Goal: Transaction & Acquisition: Purchase product/service

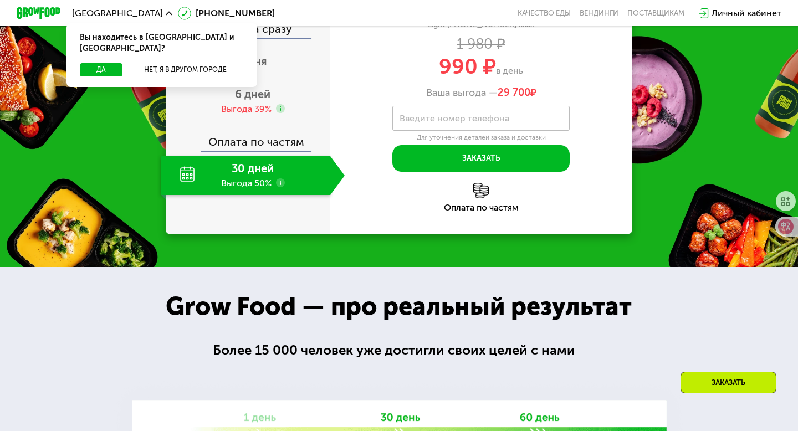
scroll to position [1011, 0]
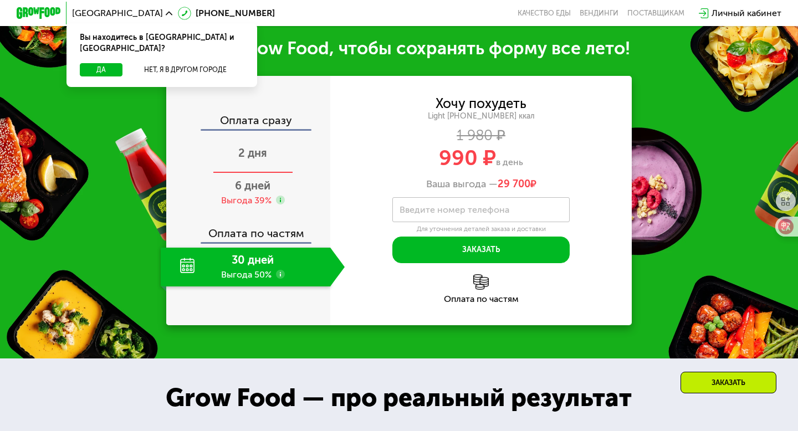
click at [263, 160] on span "2 дня" at bounding box center [252, 152] width 29 height 13
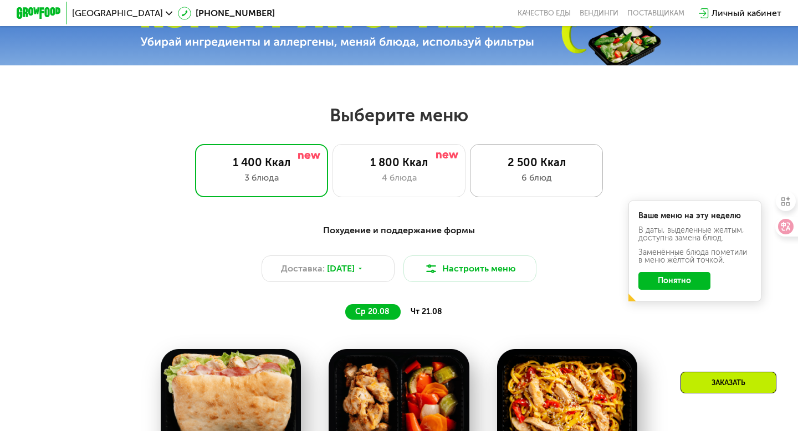
scroll to position [393, 0]
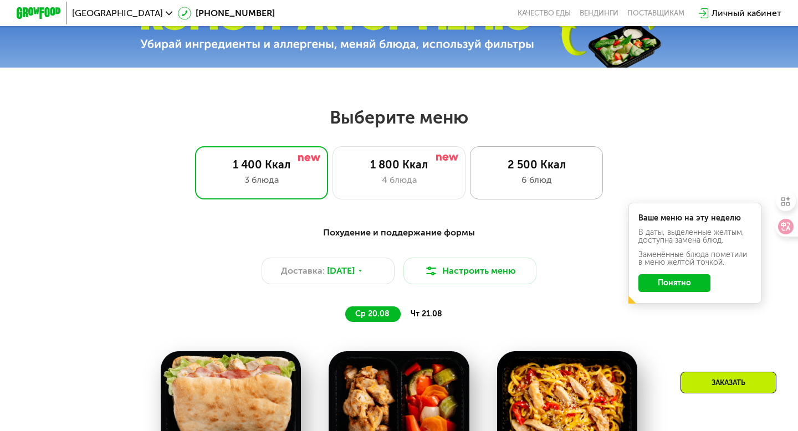
click at [528, 167] on div "2 500 Ккал" at bounding box center [537, 164] width 110 height 13
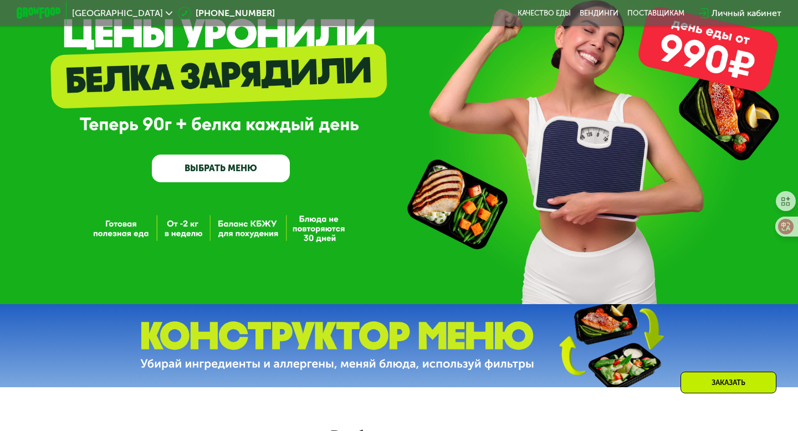
scroll to position [0, 0]
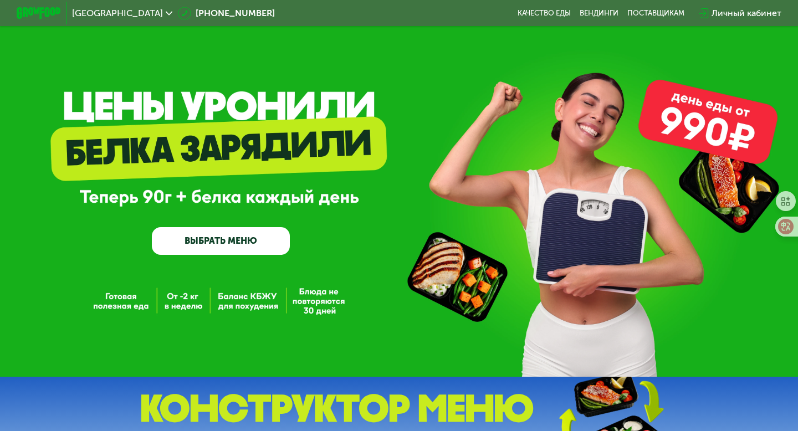
click at [212, 245] on link "ВЫБРАТЬ МЕНЮ" at bounding box center [221, 241] width 138 height 28
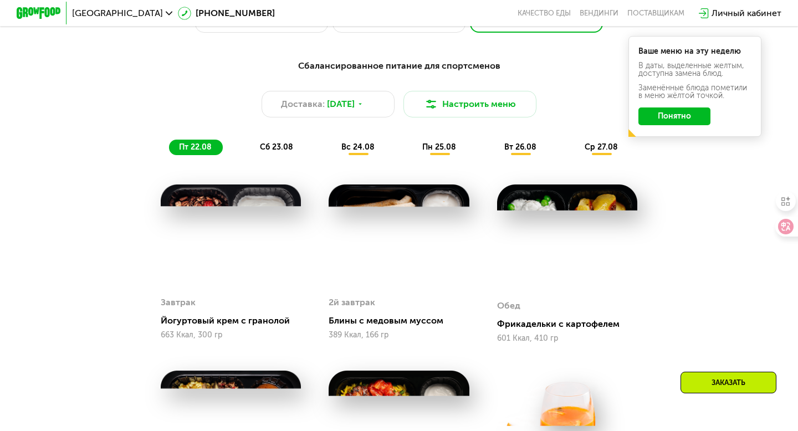
scroll to position [567, 0]
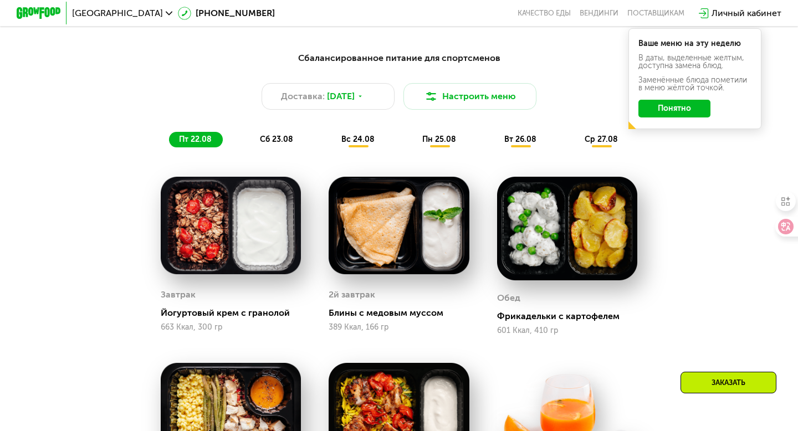
click at [332, 133] on div "сб 23.08" at bounding box center [359, 140] width 54 height 16
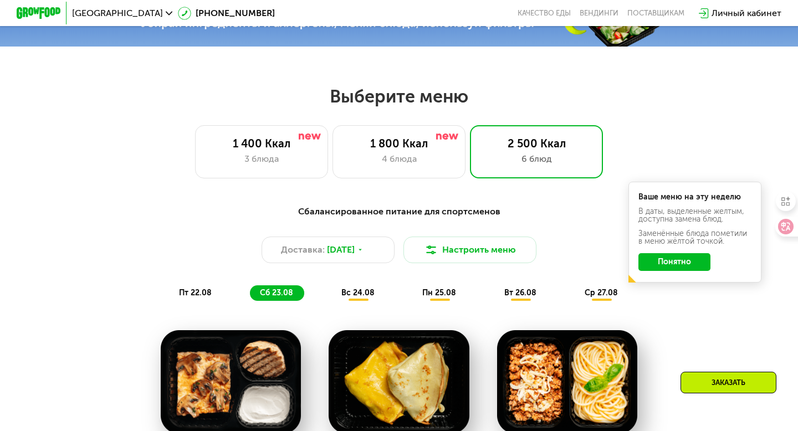
scroll to position [410, 0]
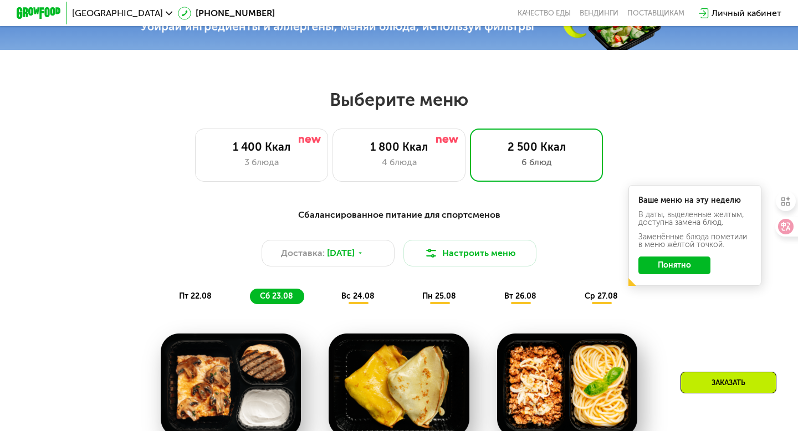
click at [360, 297] on span "вс 24.08" at bounding box center [358, 296] width 33 height 9
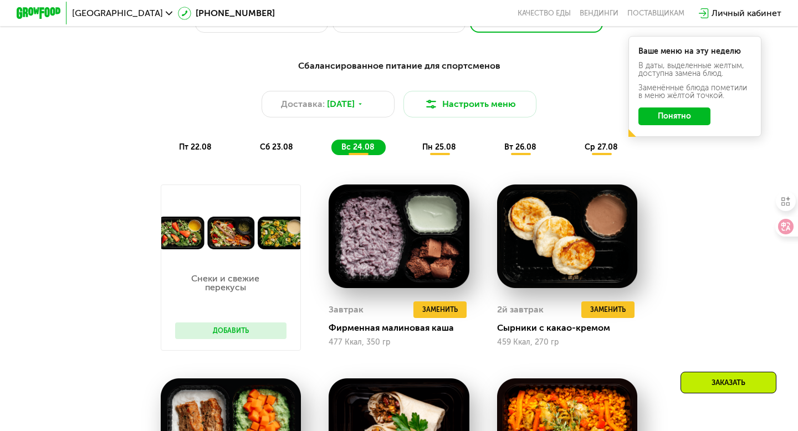
scroll to position [557, 0]
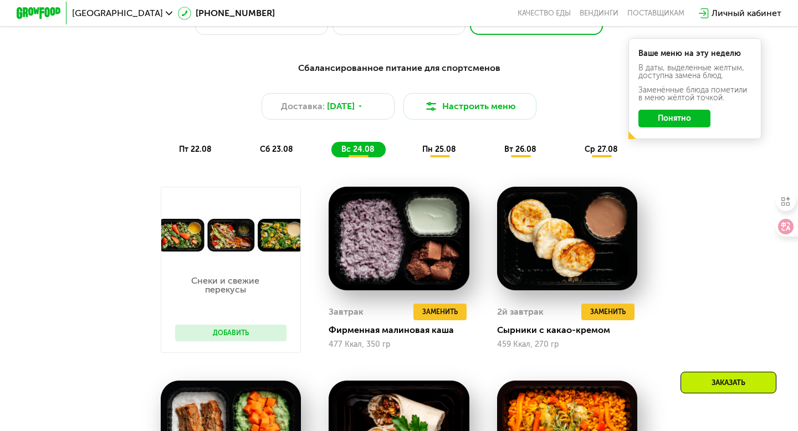
click at [424, 152] on span "пн 25.08" at bounding box center [439, 149] width 34 height 9
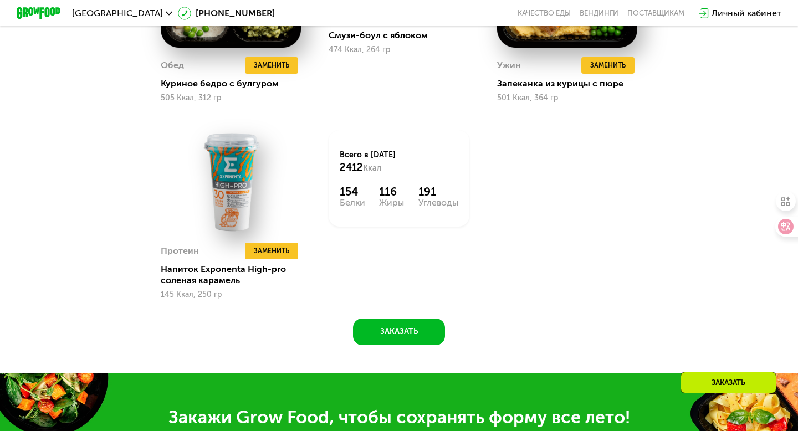
scroll to position [999, 0]
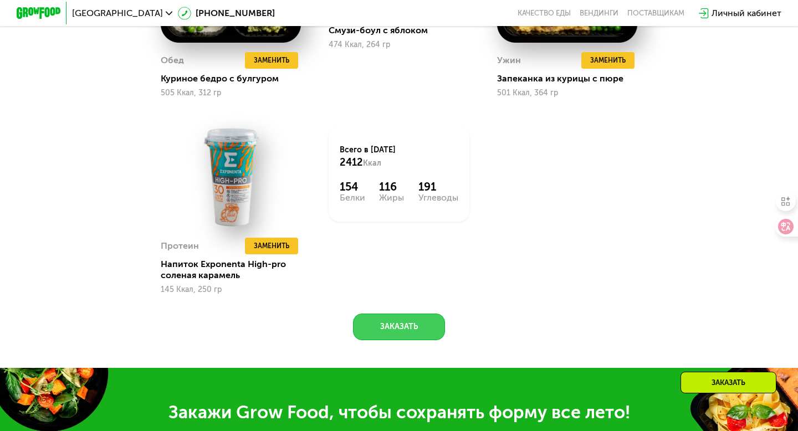
click at [387, 327] on button "Заказать" at bounding box center [399, 327] width 92 height 27
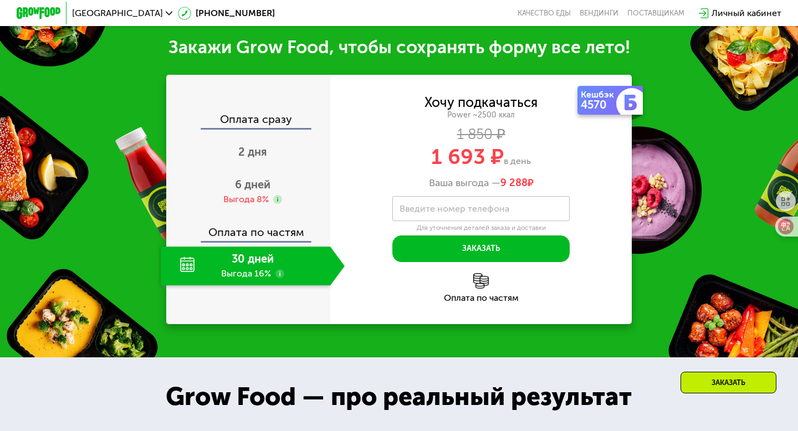
scroll to position [1367, 0]
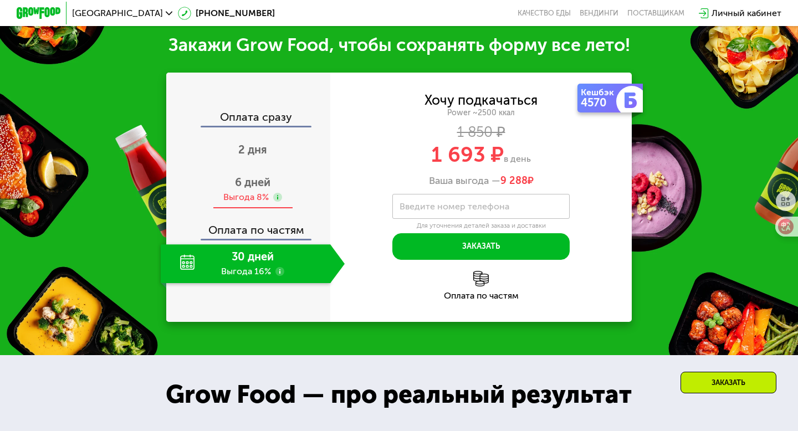
click at [247, 184] on span "6 дней" at bounding box center [252, 182] width 35 height 13
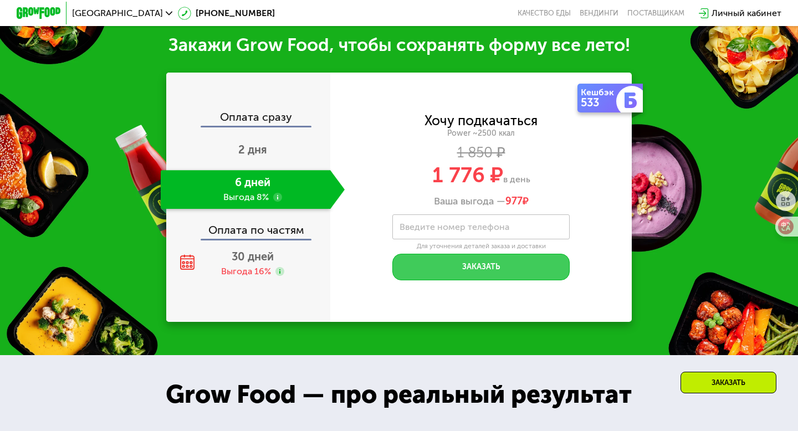
click at [419, 266] on button "Заказать" at bounding box center [481, 267] width 177 height 27
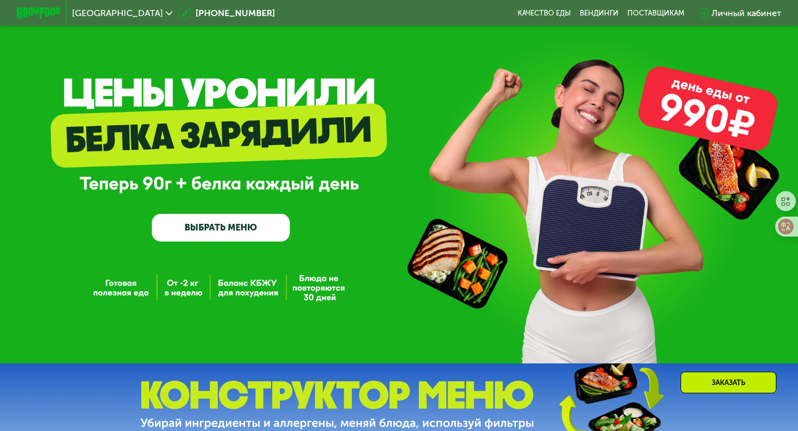
scroll to position [0, 0]
